Goal: Transaction & Acquisition: Purchase product/service

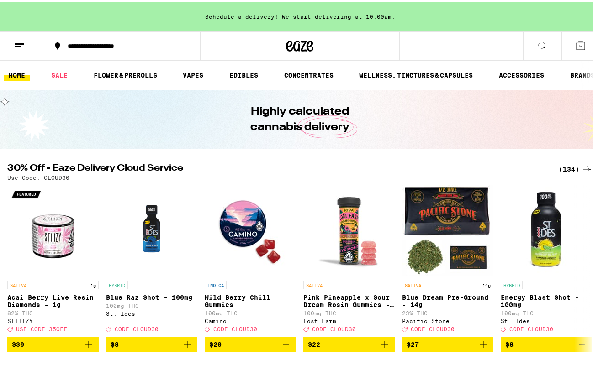
click at [206, 73] on link "VAPES" at bounding box center [193, 73] width 30 height 11
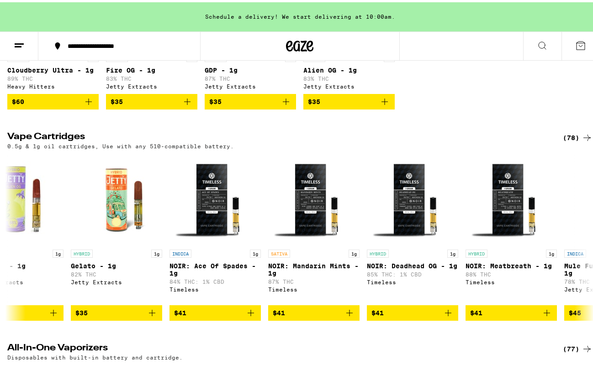
scroll to position [0, 5467]
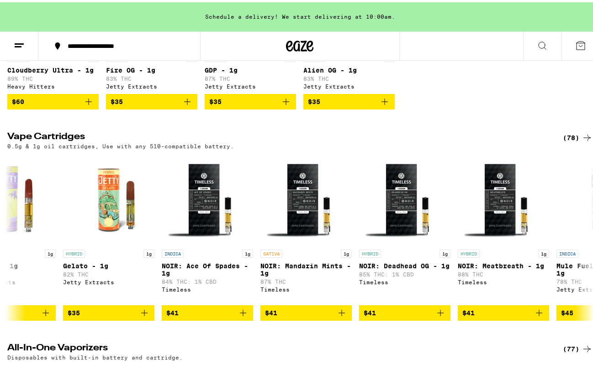
click at [415, 206] on img "Open page for NOIR: Deadhead OG - 1g from Timeless" at bounding box center [404, 197] width 91 height 91
click at [217, 270] on p "NOIR: Ace Of Spades - 1g" at bounding box center [207, 267] width 91 height 15
click at [202, 229] on img "Open page for NOIR: Ace Of Spades - 1g from Timeless" at bounding box center [207, 197] width 91 height 91
